Goal: Task Accomplishment & Management: Complete application form

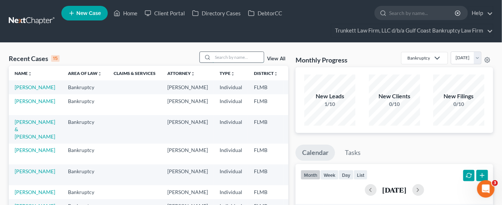
click at [231, 60] on input "search" at bounding box center [238, 57] width 51 height 11
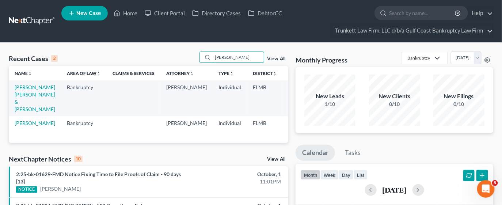
type input "[PERSON_NAME]"
click at [35, 100] on td "[PERSON_NAME] [PERSON_NAME] & [PERSON_NAME]" at bounding box center [35, 97] width 52 height 35
click at [25, 102] on link "[PERSON_NAME] [PERSON_NAME] & [PERSON_NAME]" at bounding box center [35, 98] width 41 height 28
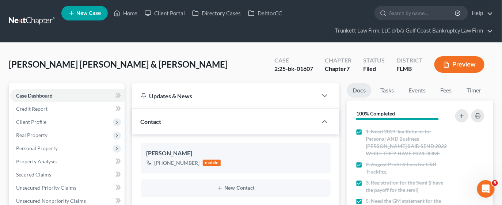
click at [461, 62] on button "Preview" at bounding box center [459, 64] width 50 height 16
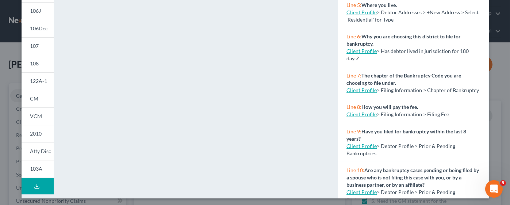
scroll to position [200, 0]
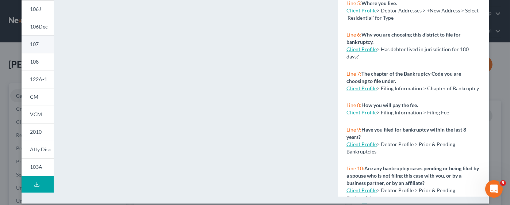
click at [33, 45] on span "107" at bounding box center [34, 44] width 9 height 6
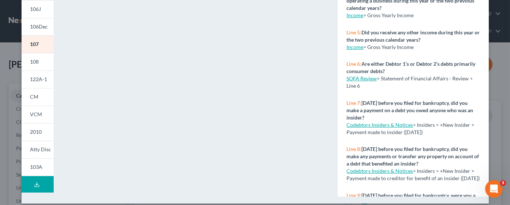
scroll to position [0, 0]
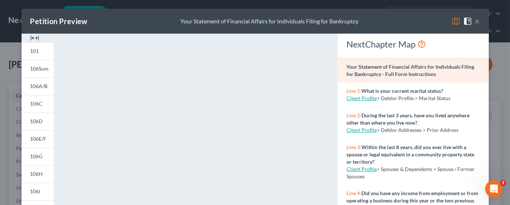
click at [475, 20] on button "×" at bounding box center [477, 21] width 5 height 9
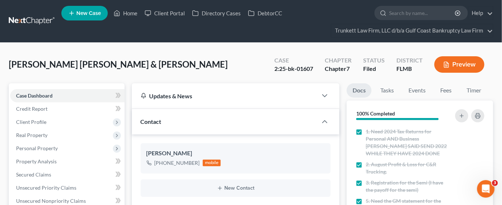
click at [464, 62] on button "Preview" at bounding box center [459, 64] width 50 height 16
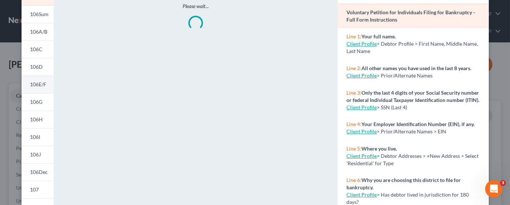
scroll to position [110, 0]
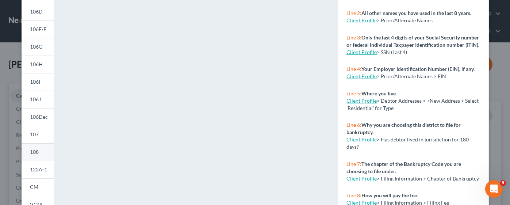
click at [30, 150] on span "108" at bounding box center [34, 152] width 9 height 6
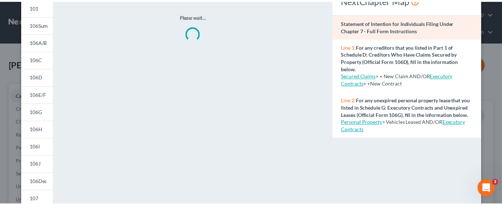
scroll to position [0, 0]
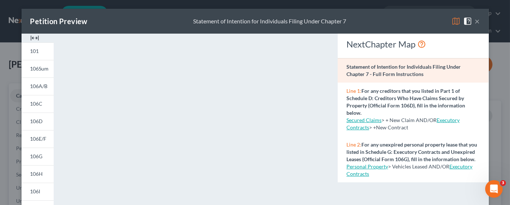
click at [476, 22] on div "Petition Preview Statement of Intention for Individuals Filing Under Chapter 7 ×" at bounding box center [256, 21] width 468 height 25
click at [475, 22] on button "×" at bounding box center [477, 21] width 5 height 9
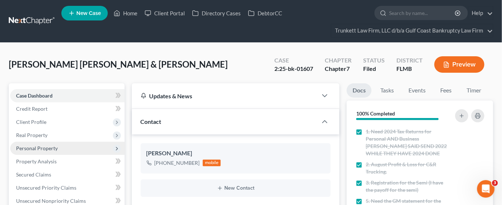
click at [65, 147] on span "Personal Property" at bounding box center [67, 148] width 114 height 13
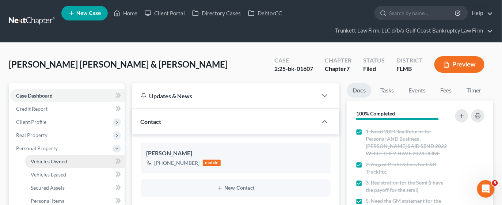
click at [72, 159] on link "Vehicles Owned" at bounding box center [75, 161] width 100 height 13
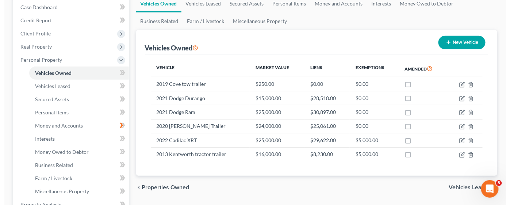
scroll to position [110, 0]
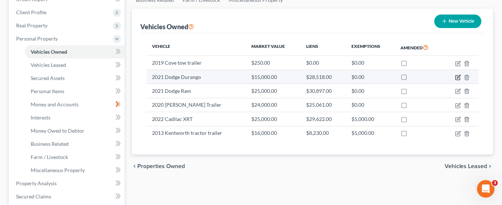
click at [457, 76] on icon "button" at bounding box center [458, 78] width 6 height 6
select select "0"
select select "5"
select select "3"
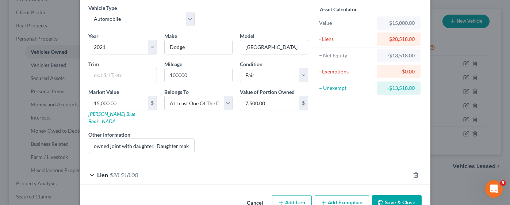
scroll to position [41, 0]
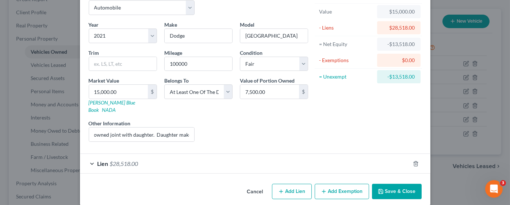
click at [232, 155] on div "Lien $28,518.00" at bounding box center [245, 163] width 330 height 19
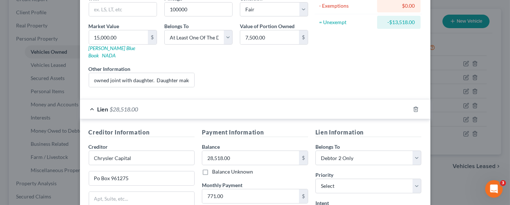
scroll to position [151, 0]
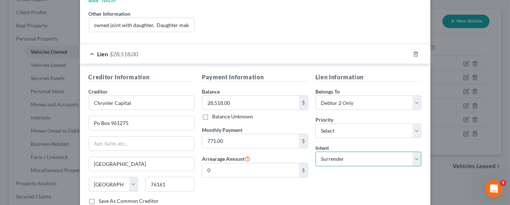
click at [357, 152] on select "Select Surrender Redeem Reaffirm Avoid Other" at bounding box center [369, 159] width 106 height 15
select select "2"
click at [316, 152] on select "Select Surrender Redeem Reaffirm Avoid Other" at bounding box center [369, 159] width 106 height 15
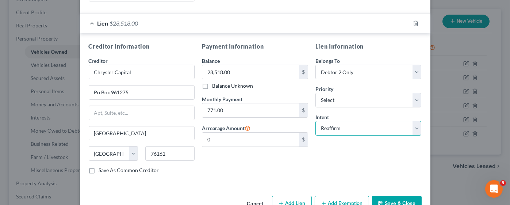
scroll to position [192, 0]
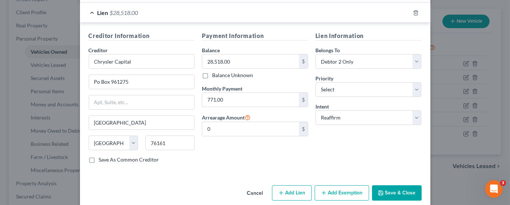
click at [406, 185] on button "Save & Close" at bounding box center [397, 192] width 50 height 15
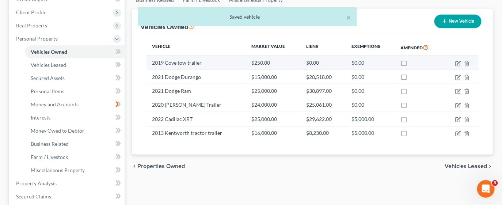
click at [454, 61] on td at bounding box center [460, 63] width 35 height 14
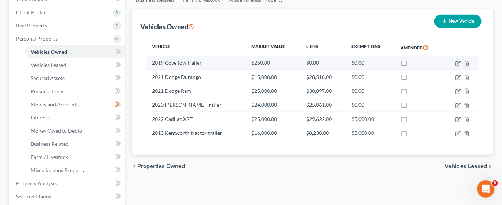
click at [455, 61] on td at bounding box center [460, 63] width 35 height 14
click at [460, 62] on icon "button" at bounding box center [458, 64] width 6 height 6
select select "0"
select select "7"
select select "4"
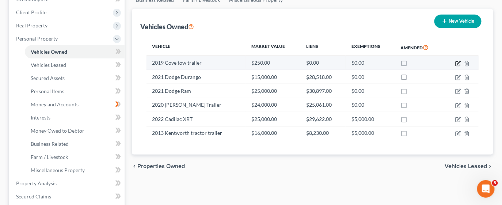
select select "2"
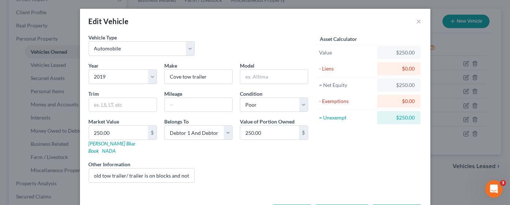
scroll to position [21, 0]
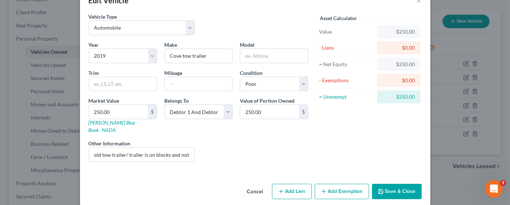
click at [385, 184] on button "Save & Close" at bounding box center [397, 191] width 50 height 15
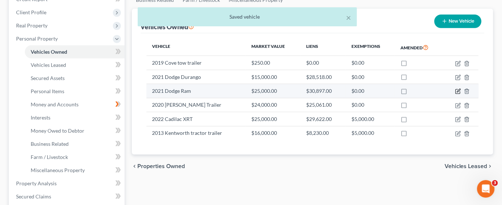
click at [458, 91] on icon "button" at bounding box center [458, 91] width 6 height 6
select select "0"
select select "5"
select select "4"
select select "2"
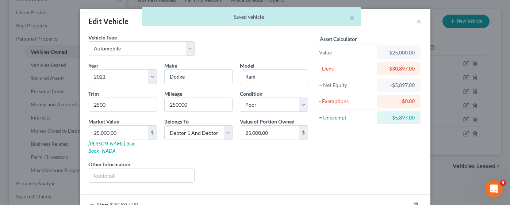
scroll to position [41, 0]
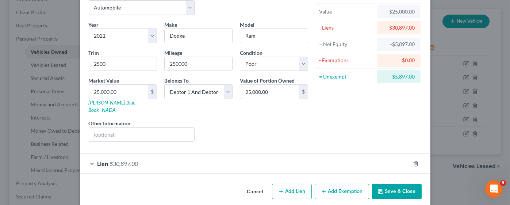
click at [182, 157] on div "Lien $30,897.00" at bounding box center [245, 163] width 330 height 19
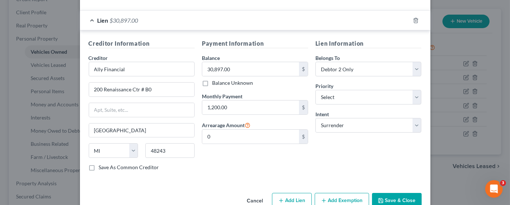
scroll to position [192, 0]
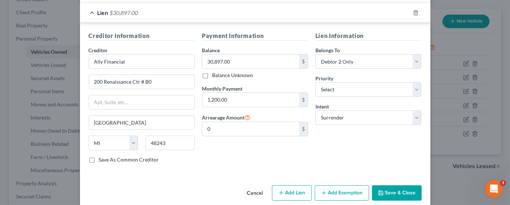
click at [396, 185] on button "Save & Close" at bounding box center [397, 192] width 50 height 15
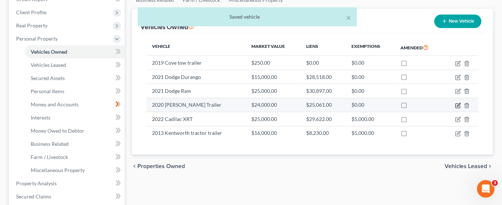
click at [459, 105] on icon "button" at bounding box center [458, 104] width 3 height 3
select select "0"
select select "6"
select select "3"
select select "2"
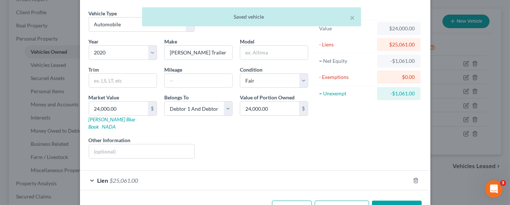
scroll to position [41, 0]
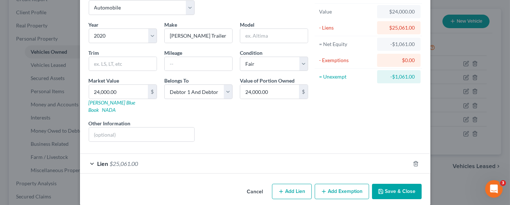
click at [244, 155] on div "Lien $25,061.00" at bounding box center [245, 163] width 330 height 19
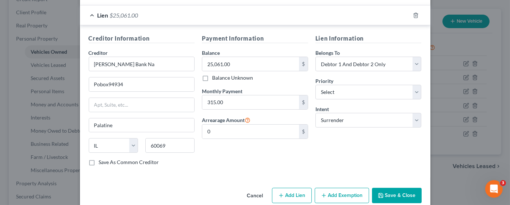
scroll to position [192, 0]
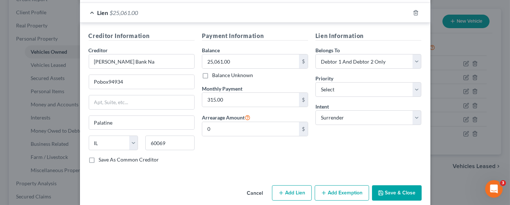
click at [395, 185] on button "Save & Close" at bounding box center [397, 192] width 50 height 15
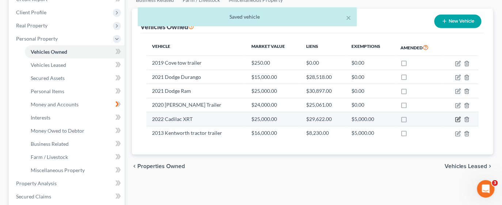
click at [458, 119] on icon "button" at bounding box center [458, 118] width 3 height 3
select select "0"
select select "4"
select select "2"
select select "45"
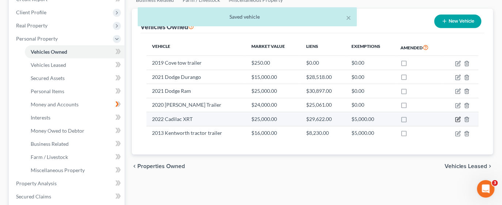
select select "2"
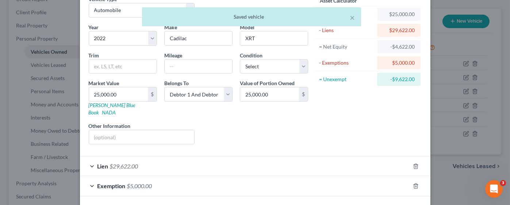
scroll to position [61, 0]
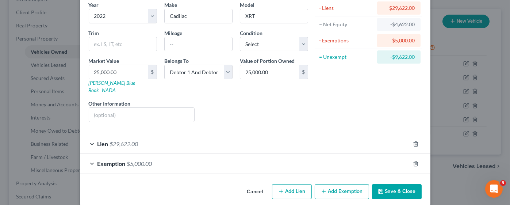
click at [182, 134] on div "Lien $29,622.00" at bounding box center [245, 143] width 330 height 19
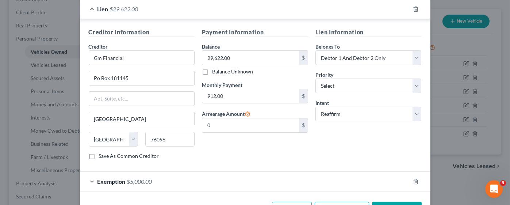
scroll to position [212, 0]
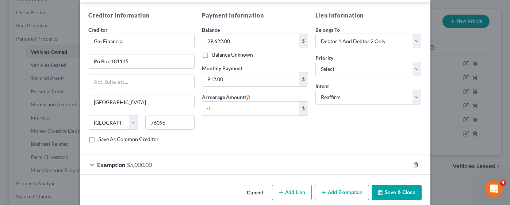
click at [391, 185] on button "Save & Close" at bounding box center [397, 192] width 50 height 15
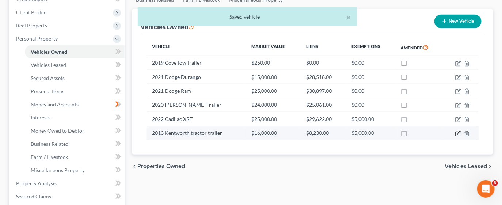
click at [456, 133] on icon "button" at bounding box center [458, 134] width 6 height 6
select select "0"
select select "13"
select select "3"
select select "0"
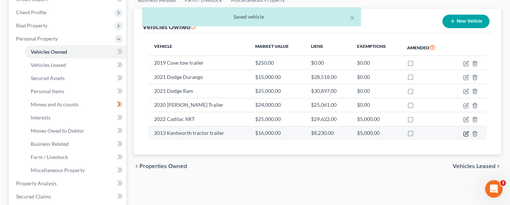
select select "9"
select select "0"
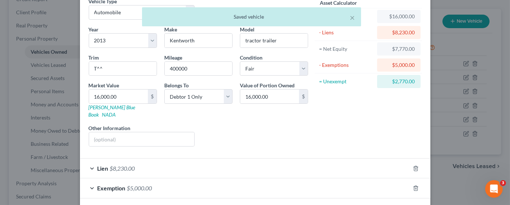
scroll to position [61, 0]
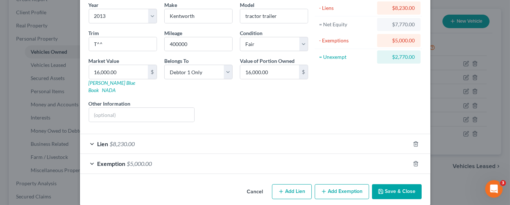
click at [183, 134] on div "Lien $8,230.00" at bounding box center [245, 143] width 330 height 19
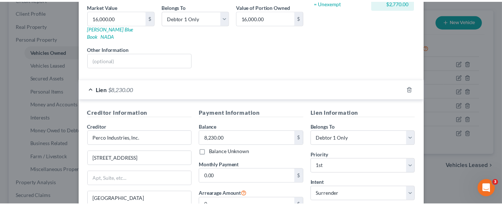
scroll to position [212, 0]
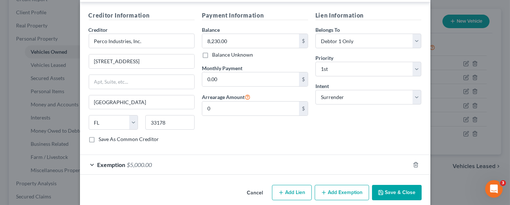
click at [394, 185] on button "Save & Close" at bounding box center [397, 192] width 50 height 15
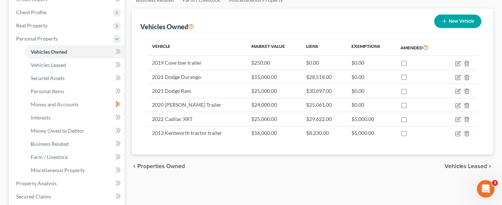
click at [458, 164] on span "Vehicles Leased" at bounding box center [466, 166] width 43 height 6
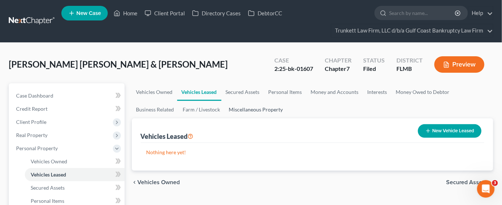
click at [257, 108] on link "Miscellaneous Property" at bounding box center [256, 110] width 63 height 18
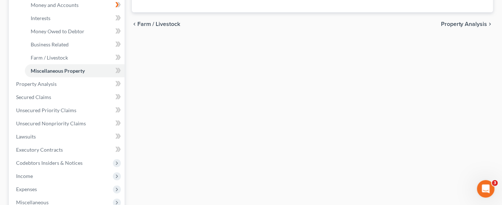
scroll to position [164, 0]
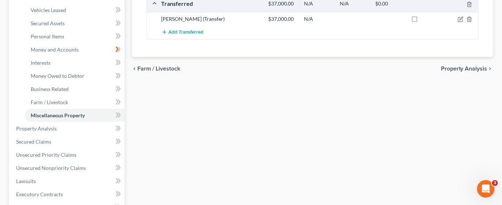
click at [457, 67] on span "Property Analysis" at bounding box center [464, 69] width 46 height 6
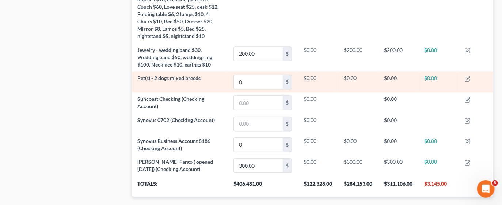
scroll to position [515, 0]
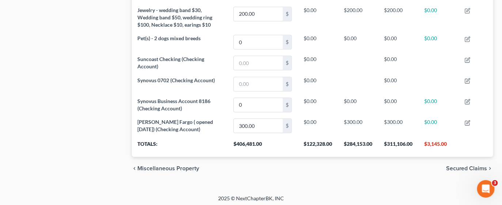
click at [470, 166] on span "Secured Claims" at bounding box center [466, 169] width 41 height 6
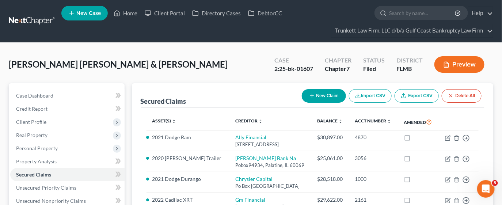
click at [459, 64] on button "Preview" at bounding box center [459, 64] width 50 height 16
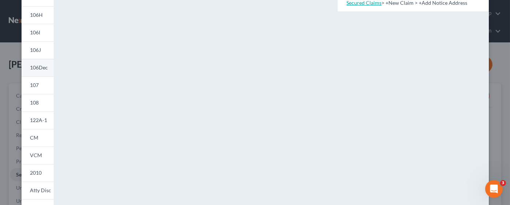
scroll to position [164, 0]
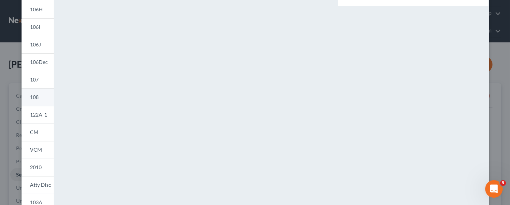
click at [35, 98] on link "108" at bounding box center [38, 97] width 32 height 18
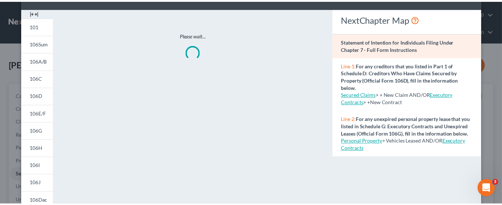
scroll to position [0, 0]
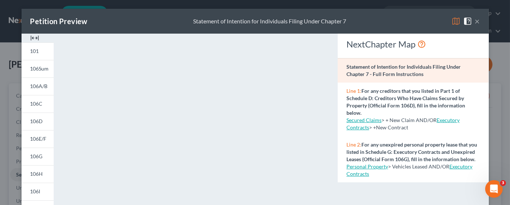
click at [475, 20] on button "×" at bounding box center [477, 21] width 5 height 9
